Goal: Task Accomplishment & Management: Complete application form

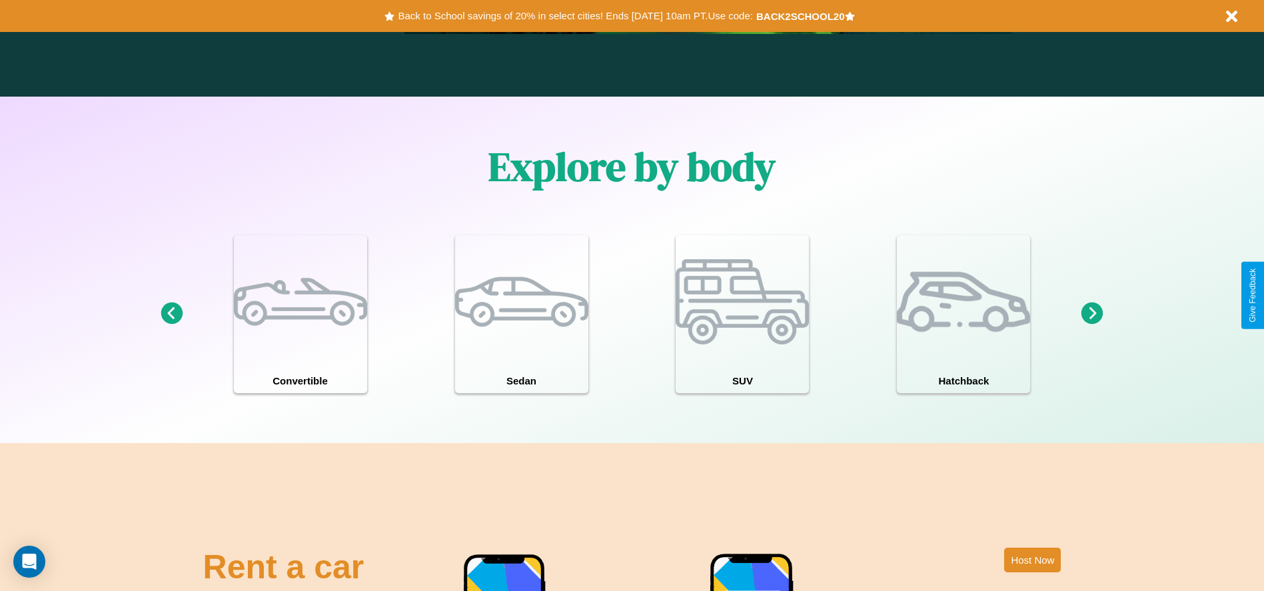
scroll to position [1911, 0]
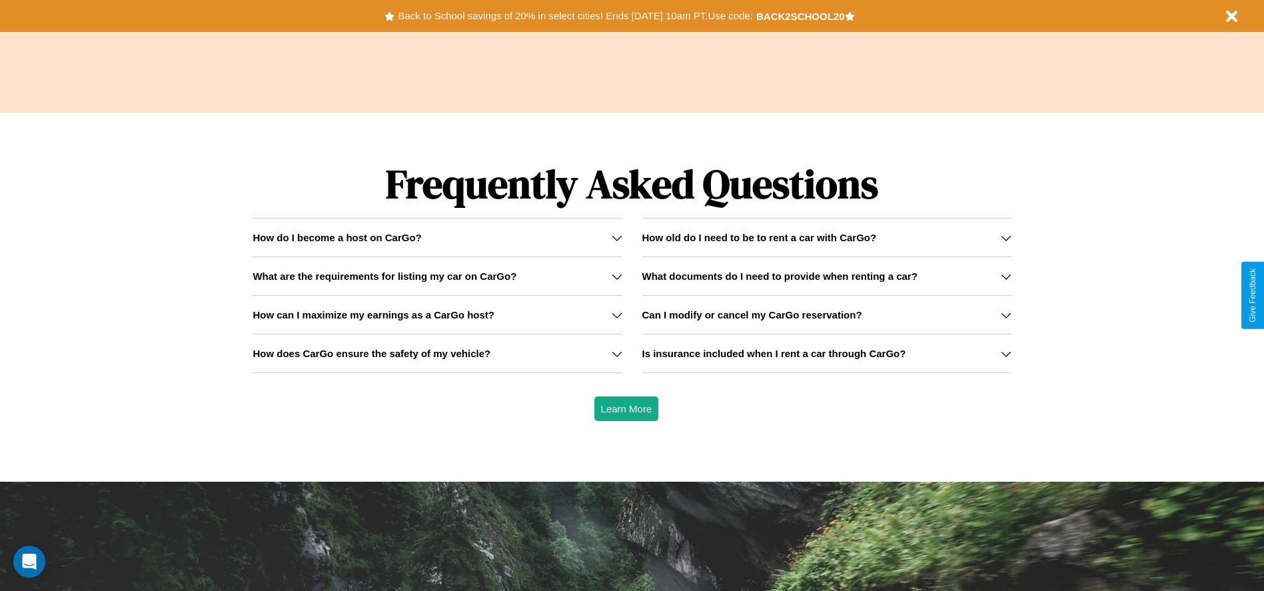
click at [437, 276] on h3 "What are the requirements for listing my car on CarGo?" at bounding box center [384, 275] width 264 height 11
click at [826, 276] on h3 "What documents do I need to provide when renting a car?" at bounding box center [779, 275] width 275 height 11
click at [1005, 353] on icon at bounding box center [1006, 353] width 11 height 11
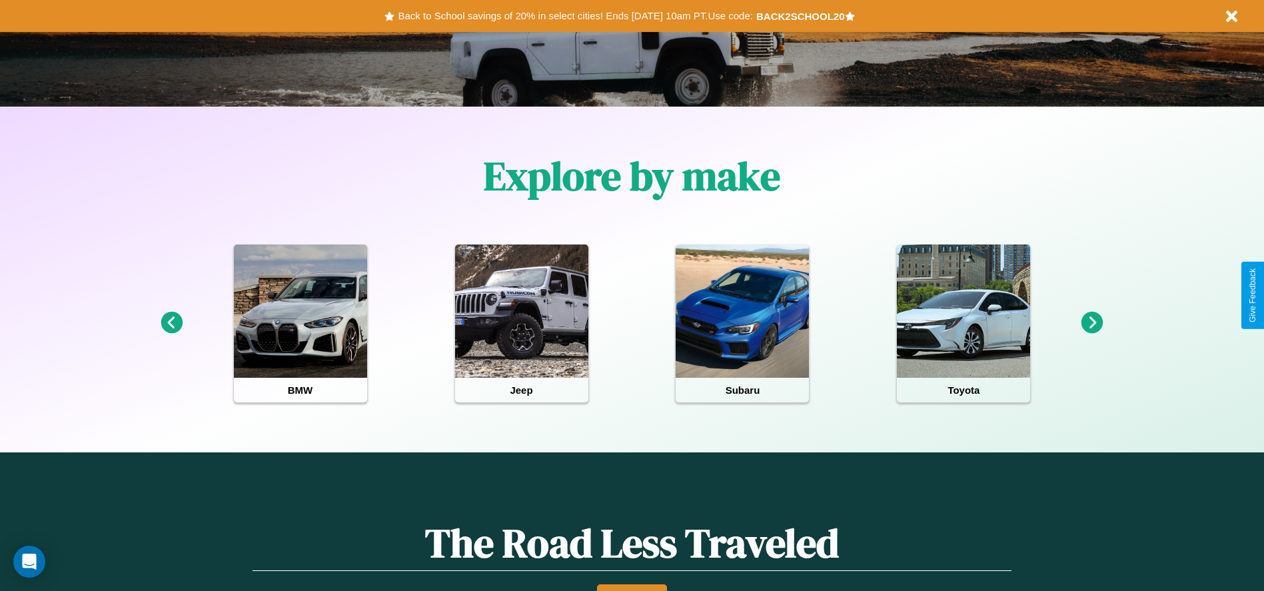
scroll to position [276, 0]
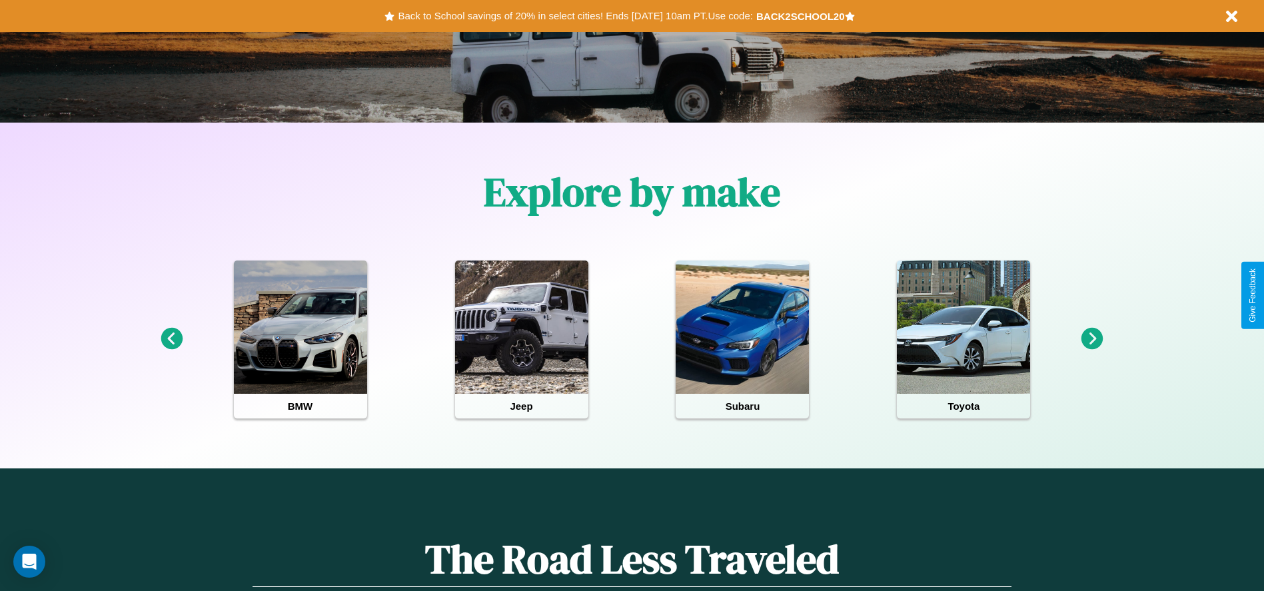
click at [1092, 339] on icon at bounding box center [1092, 339] width 22 height 22
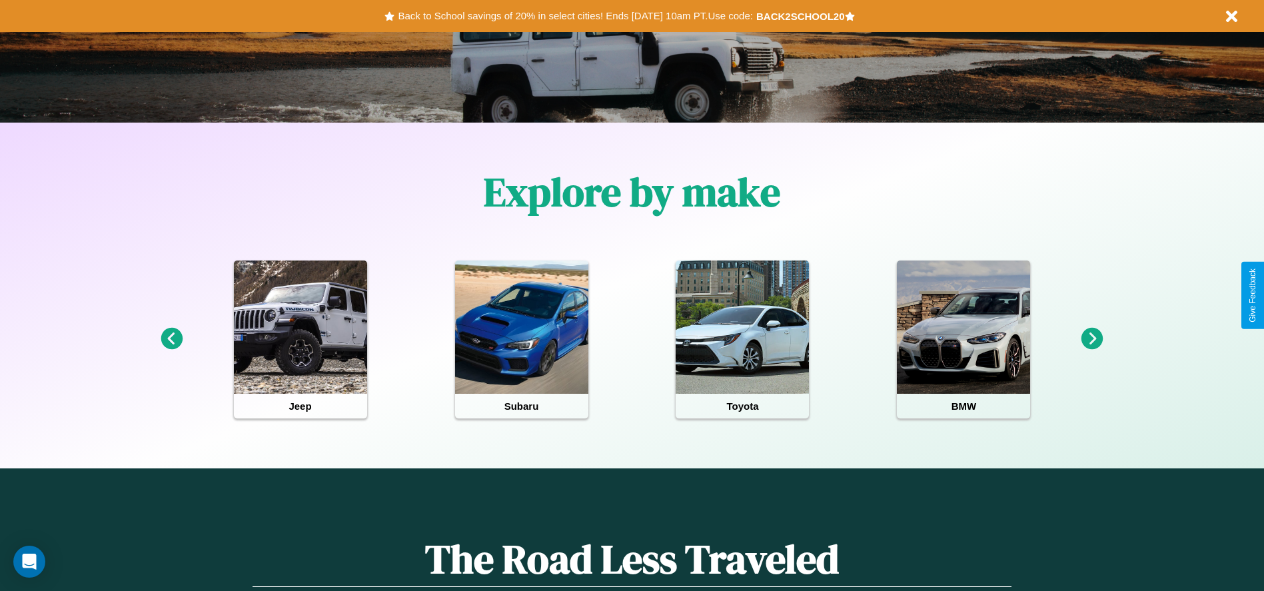
click at [1092, 339] on icon at bounding box center [1092, 339] width 22 height 22
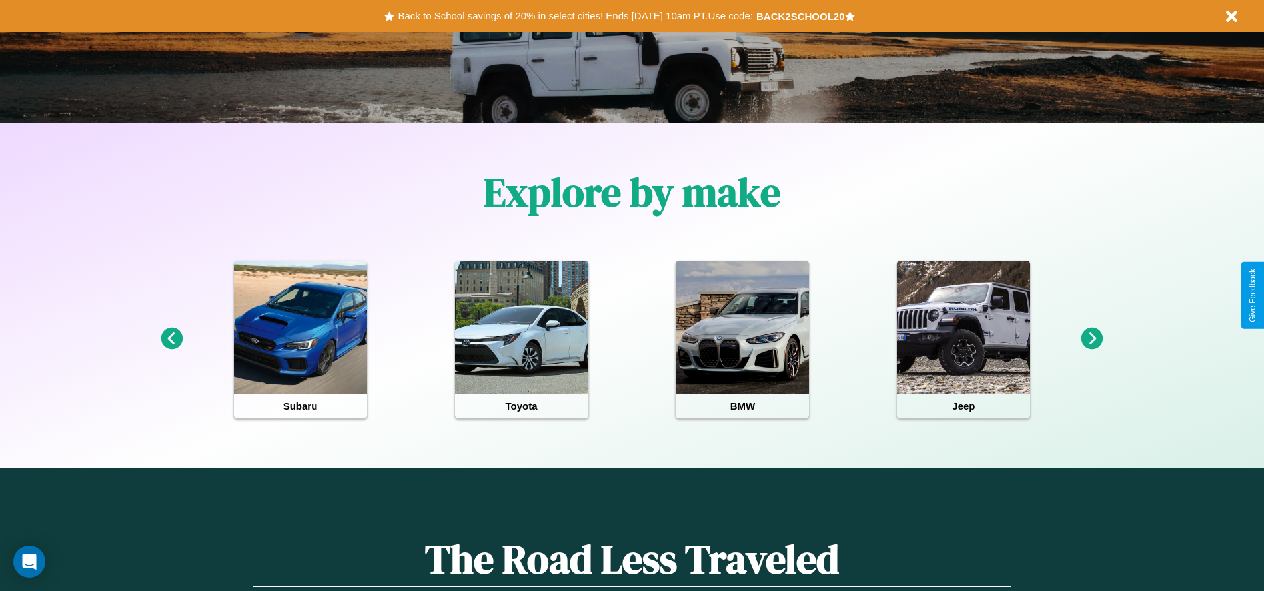
click at [171, 339] on icon at bounding box center [172, 339] width 22 height 22
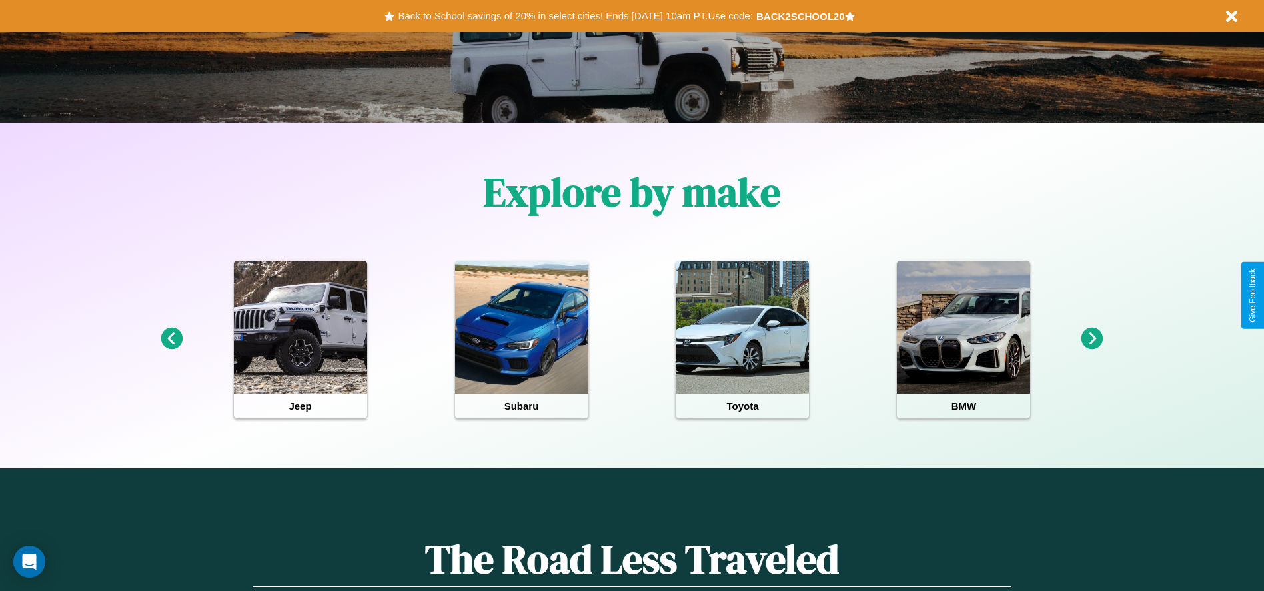
click at [1092, 339] on icon at bounding box center [1092, 339] width 22 height 22
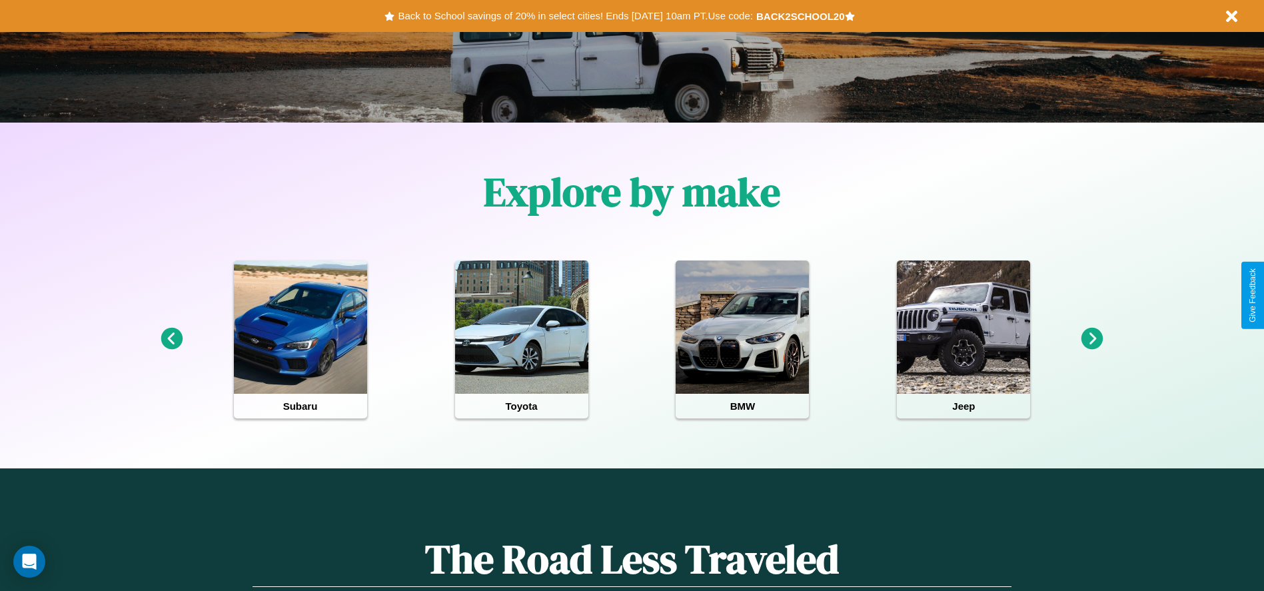
scroll to position [0, 0]
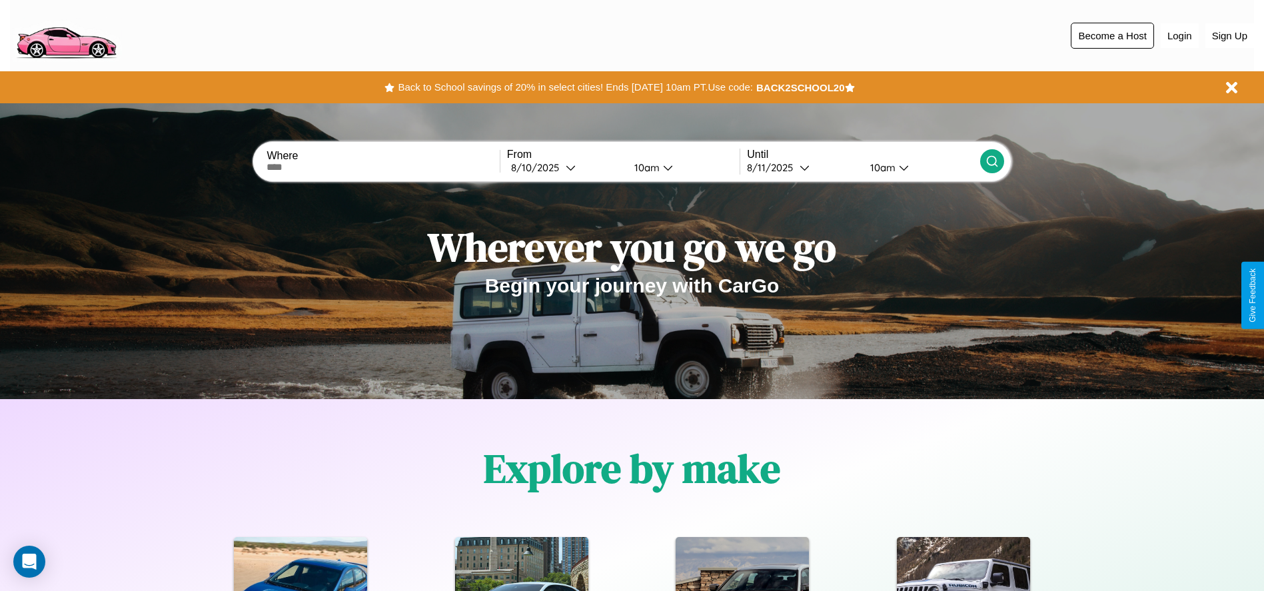
click at [1112, 35] on button "Become a Host" at bounding box center [1112, 36] width 83 height 26
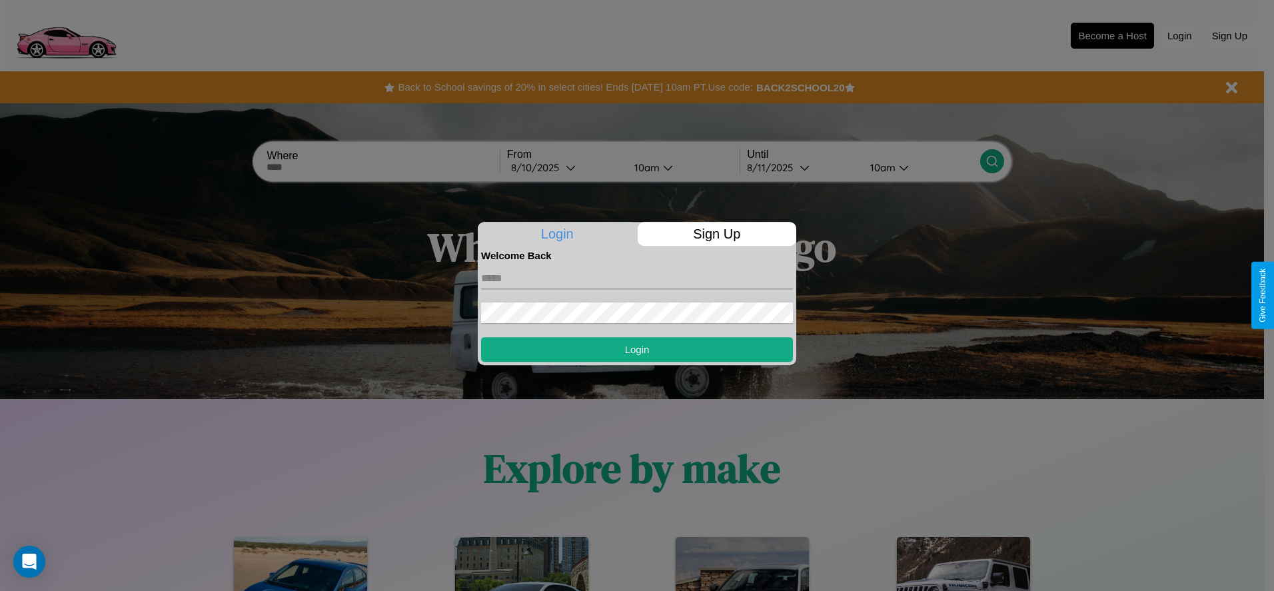
click at [716, 234] on p "Sign Up" at bounding box center [717, 234] width 159 height 24
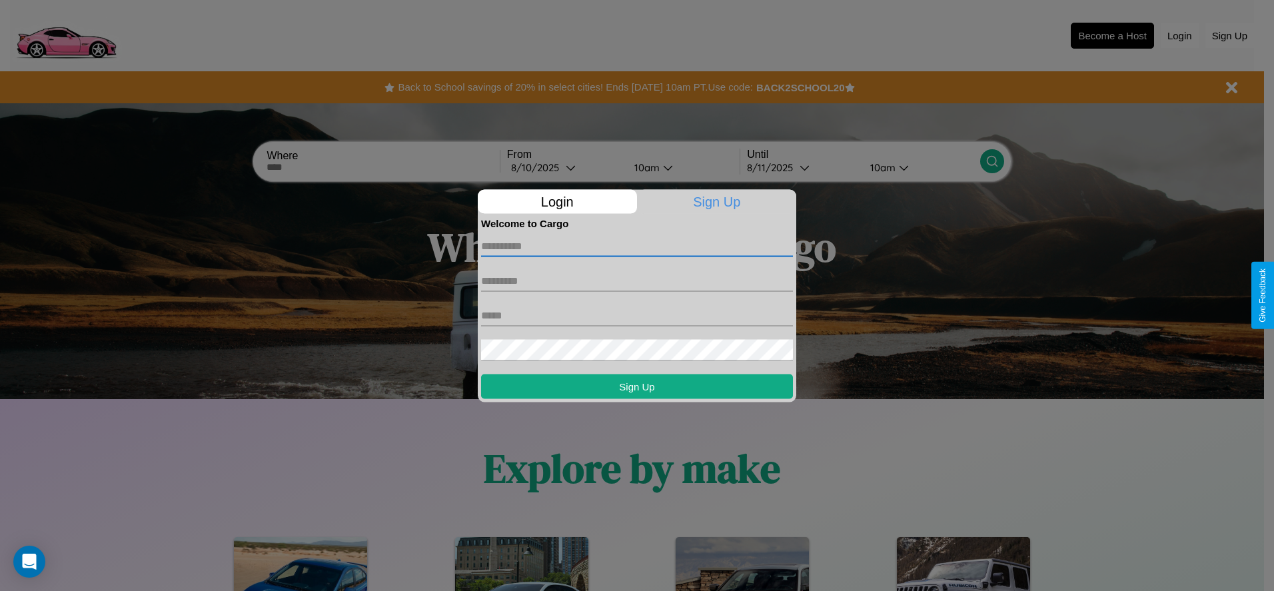
click at [637, 246] on input "text" at bounding box center [637, 245] width 312 height 21
type input "******"
click at [637, 280] on input "text" at bounding box center [637, 280] width 312 height 21
type input "*****"
click at [637, 315] on input "text" at bounding box center [637, 314] width 312 height 21
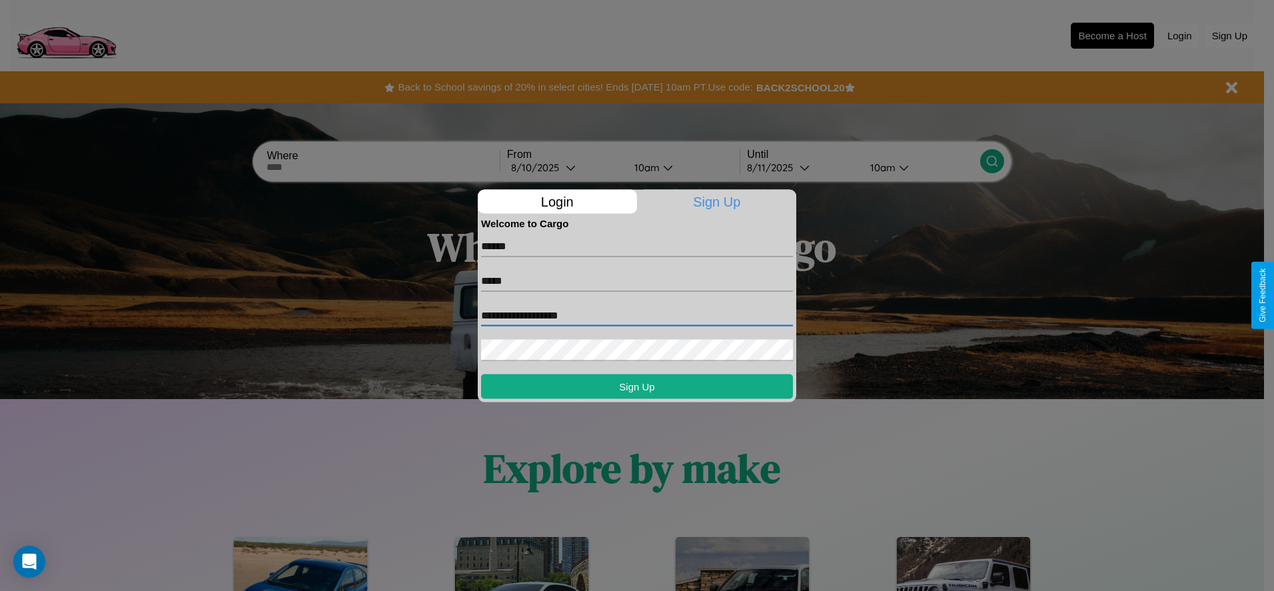
type input "**********"
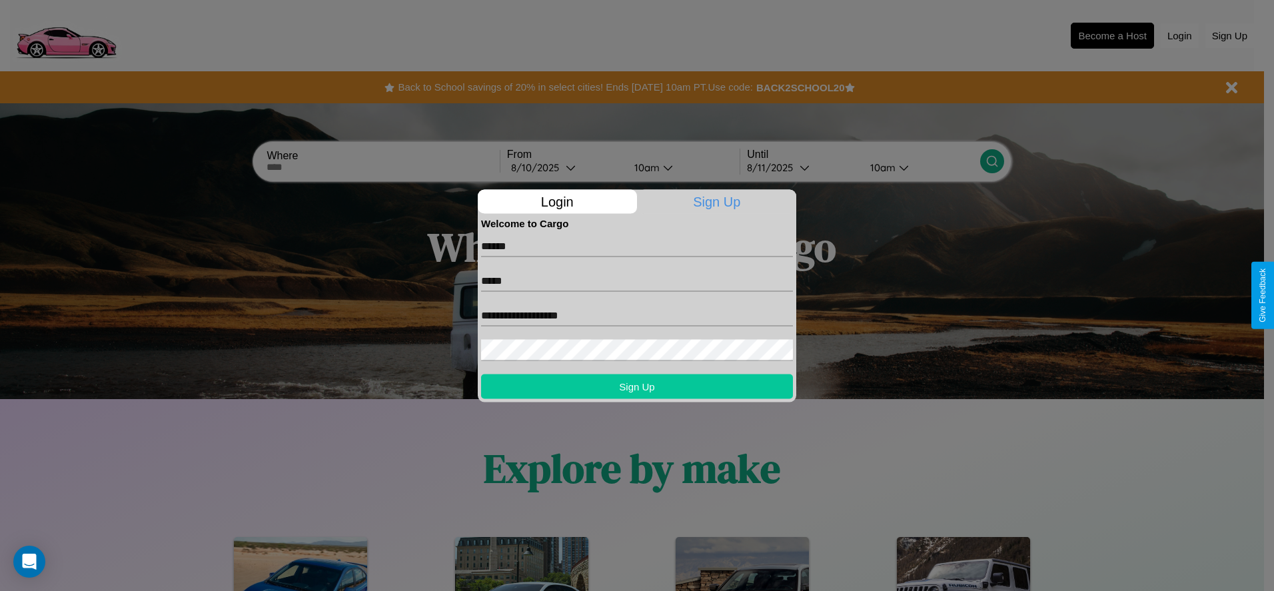
click at [637, 386] on button "Sign Up" at bounding box center [637, 386] width 312 height 25
